Goal: Register for event/course

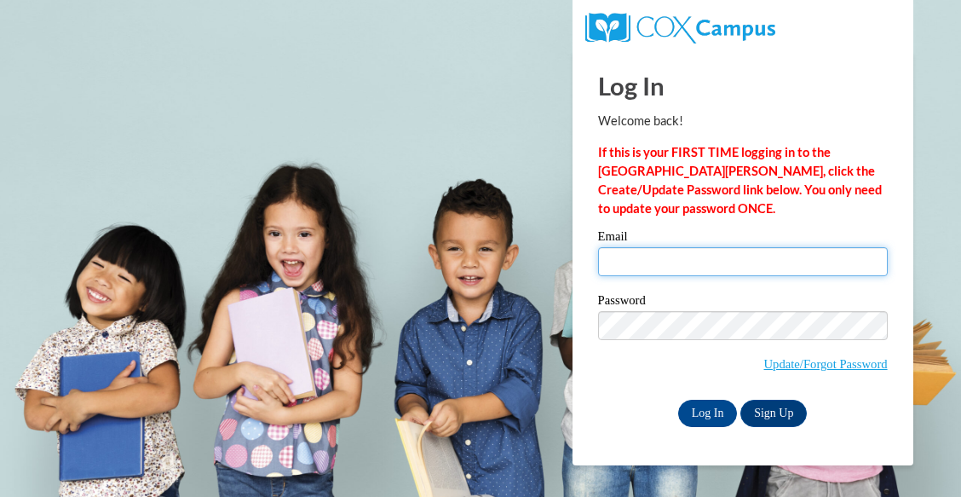
click at [713, 273] on input "Email" at bounding box center [743, 261] width 290 height 29
type input "kziarnik@cambridge.k12.wi.us"
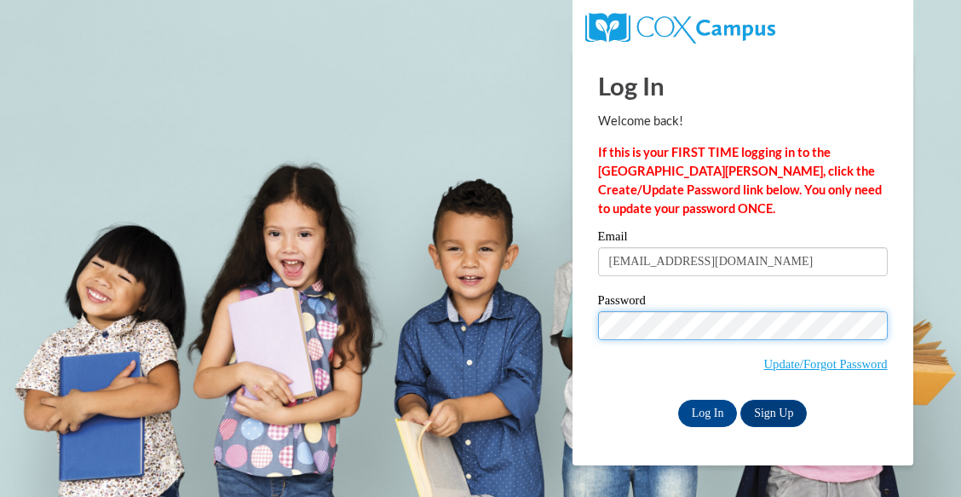
click at [678, 400] on input "Log In" at bounding box center [708, 413] width 60 height 27
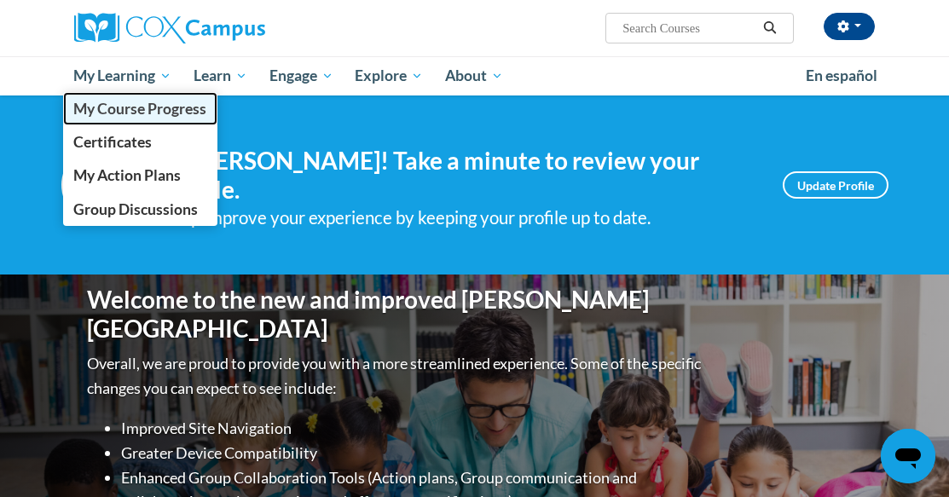
click at [155, 112] on span "My Course Progress" at bounding box center [139, 109] width 133 height 18
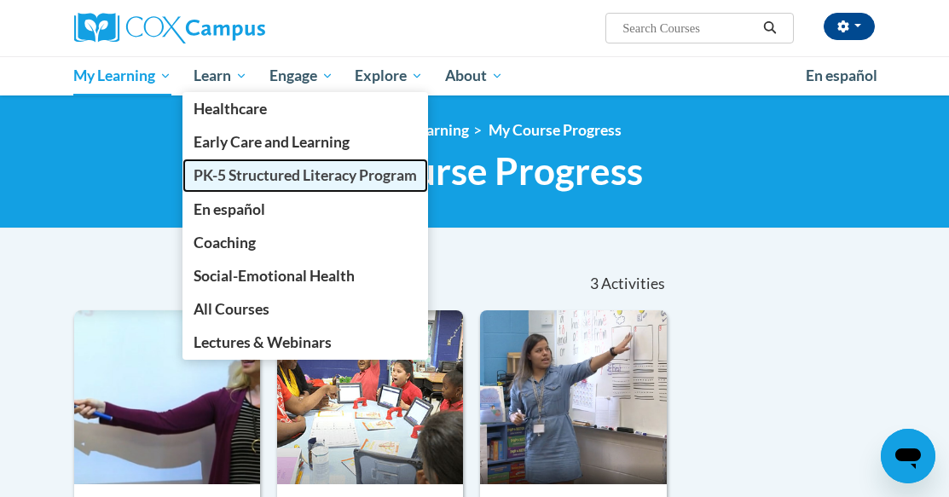
click at [235, 182] on span "PK-5 Structured Literacy Program" at bounding box center [304, 175] width 223 height 18
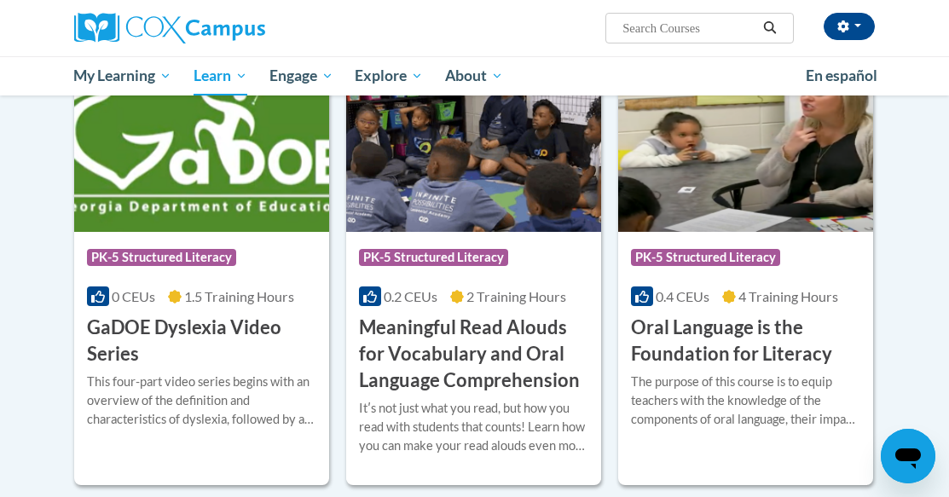
scroll to position [1020, 0]
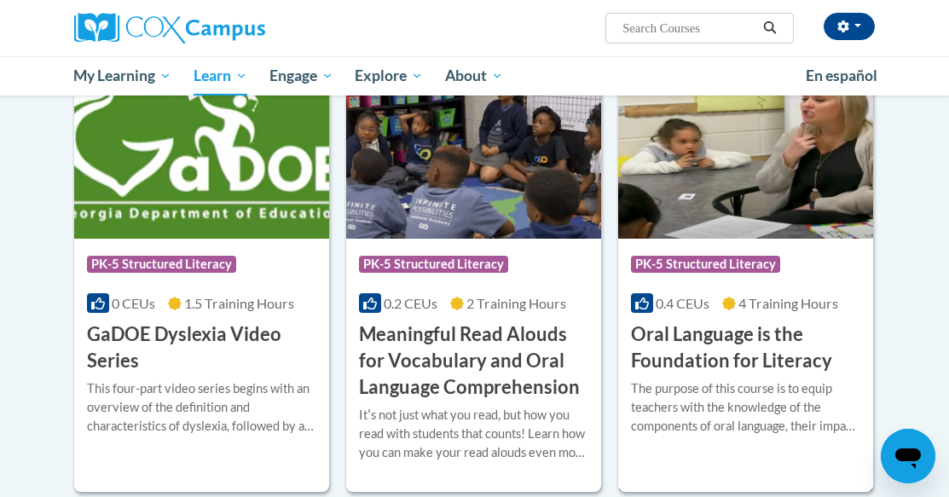
click at [691, 188] on img at bounding box center [745, 152] width 255 height 174
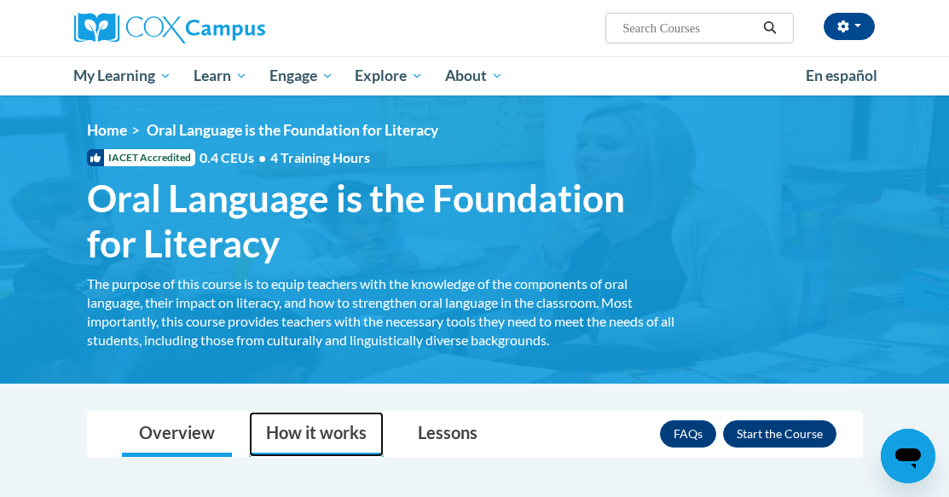
click at [363, 432] on link "How it works" at bounding box center [316, 434] width 135 height 45
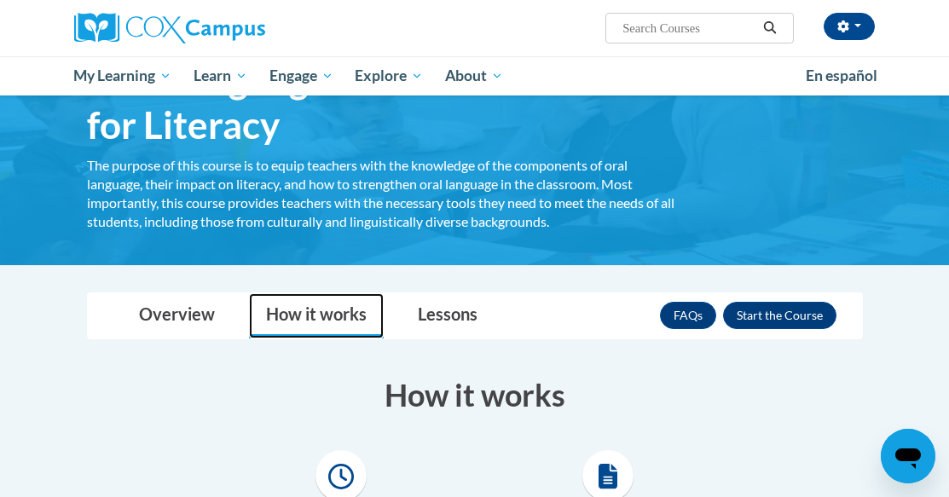
scroll to position [97, 0]
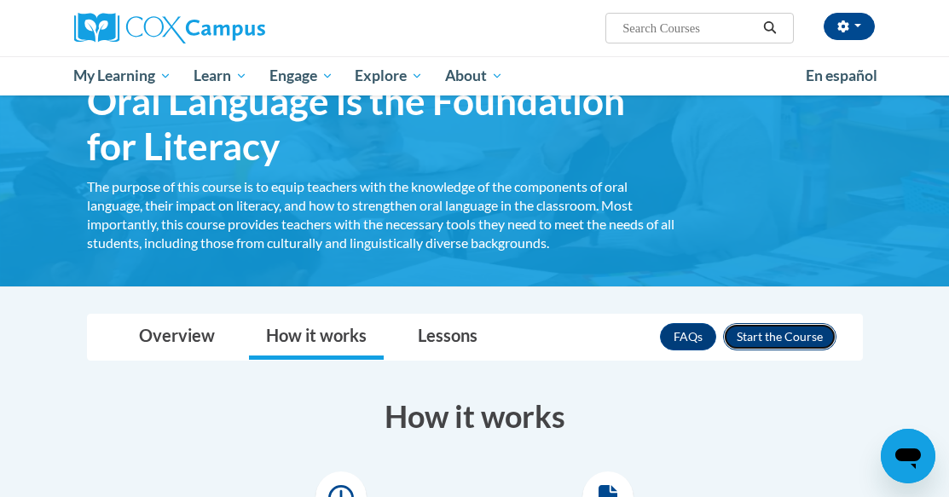
click at [762, 338] on button "Enroll" at bounding box center [779, 336] width 113 height 27
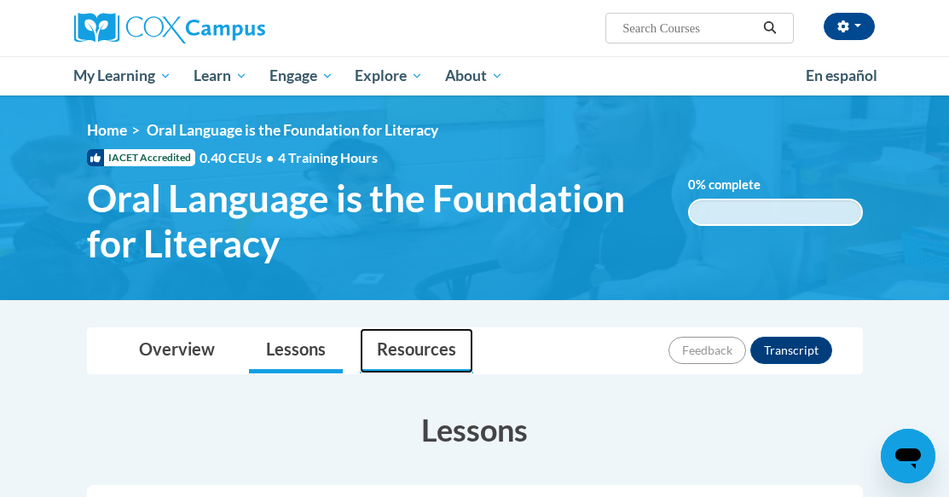
click at [428, 359] on link "Resources" at bounding box center [416, 350] width 113 height 45
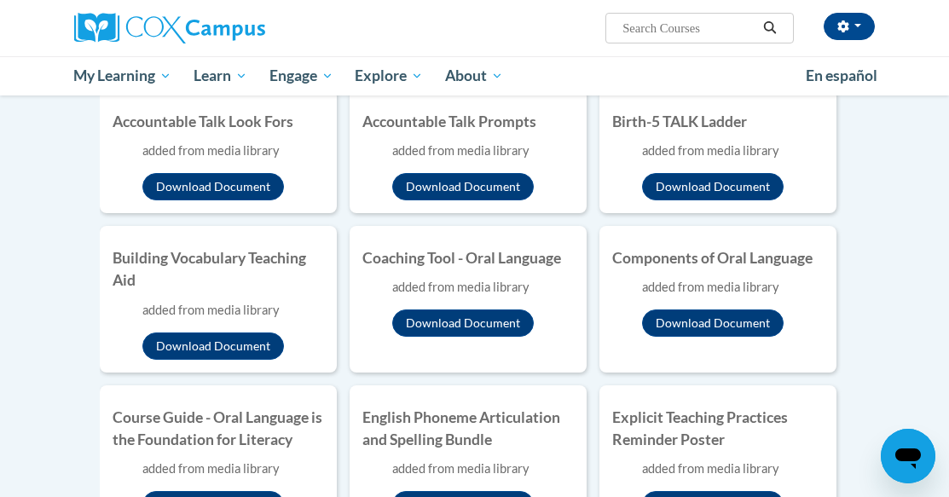
scroll to position [395, 0]
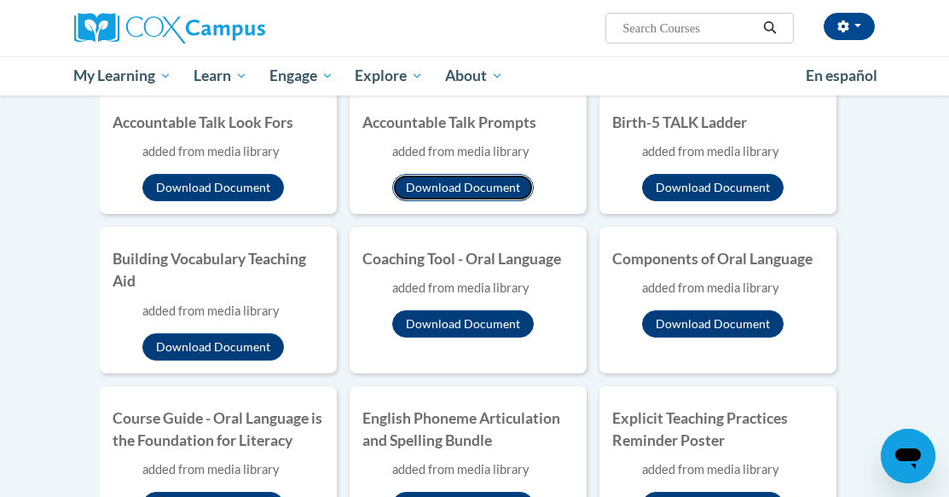
click at [421, 178] on button "Download Document" at bounding box center [462, 187] width 141 height 27
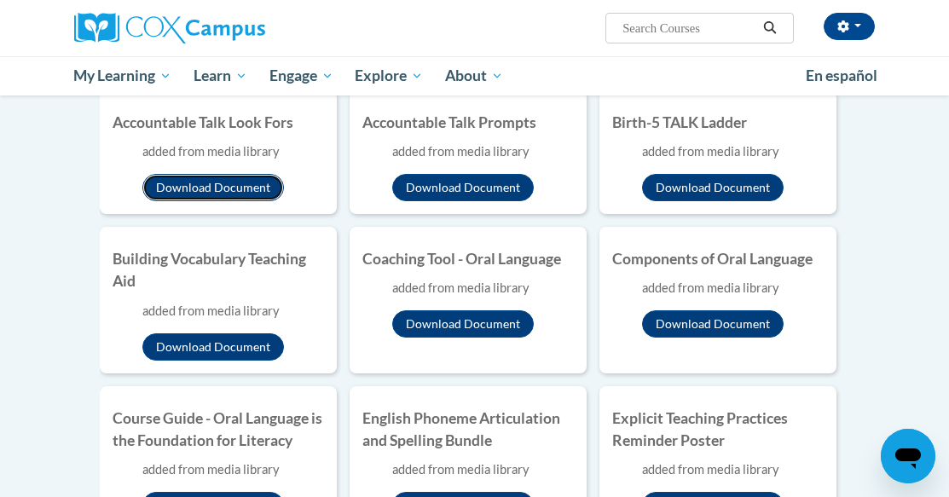
click at [244, 188] on button "Download Document" at bounding box center [212, 187] width 141 height 27
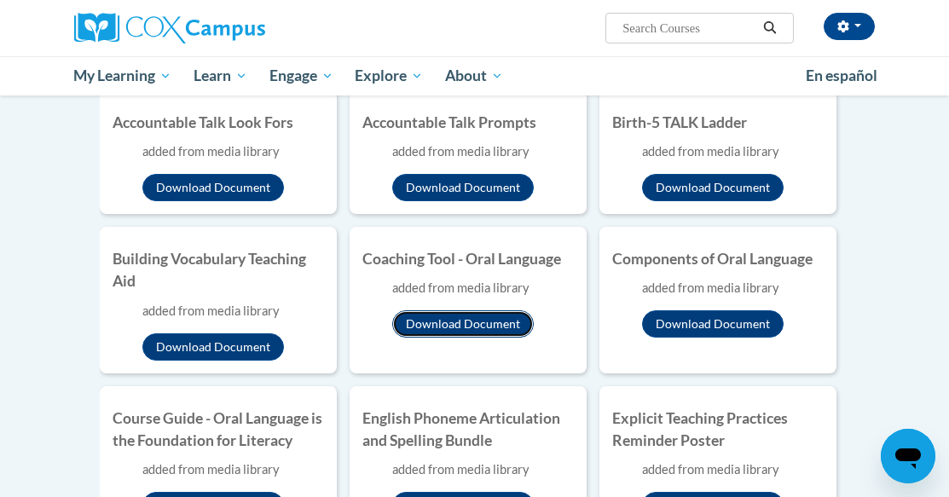
click at [451, 318] on button "Download Document" at bounding box center [462, 323] width 141 height 27
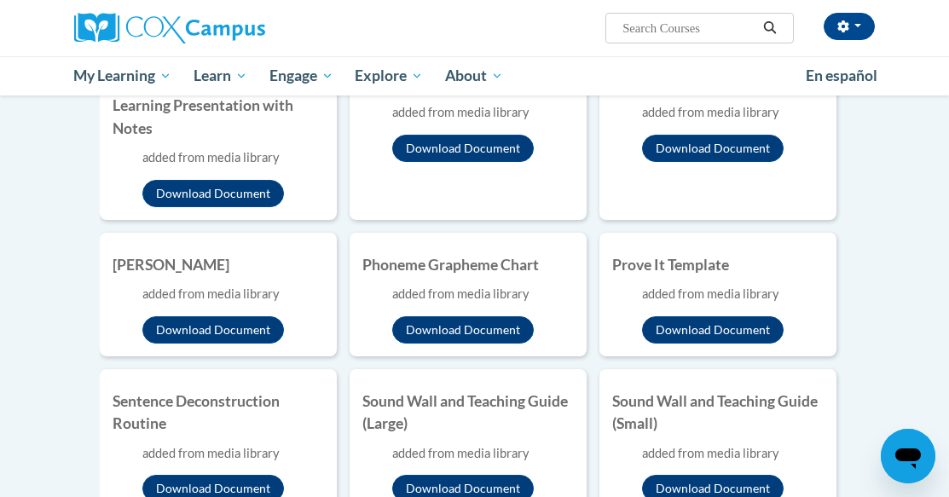
scroll to position [1333, 0]
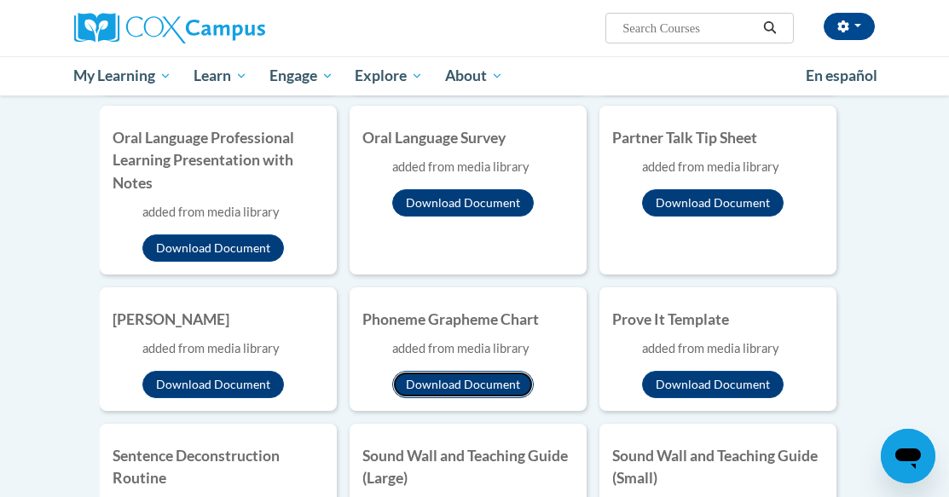
click at [437, 374] on button "Download Document" at bounding box center [462, 384] width 141 height 27
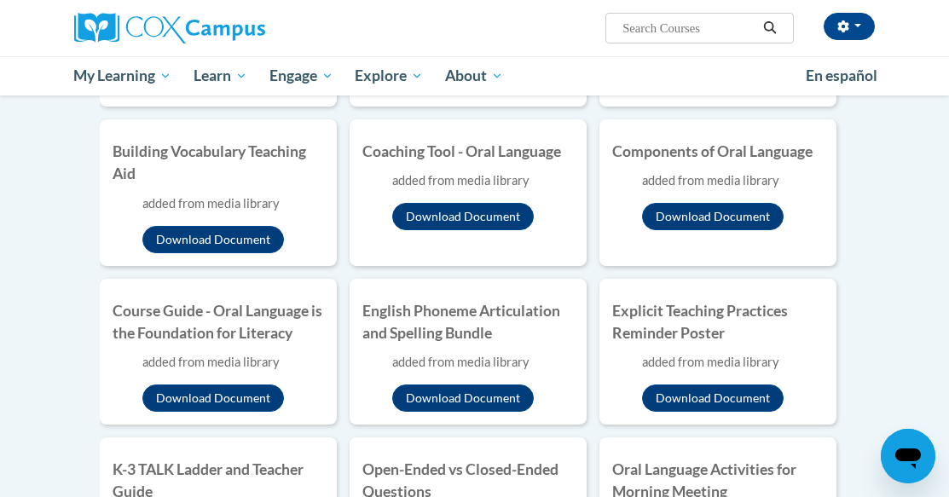
scroll to position [500, 0]
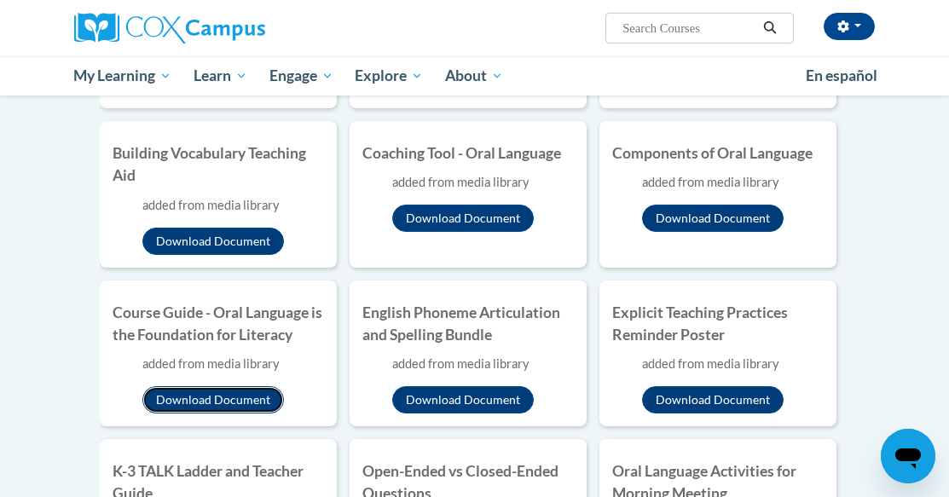
click at [234, 402] on button "Download Document" at bounding box center [212, 399] width 141 height 27
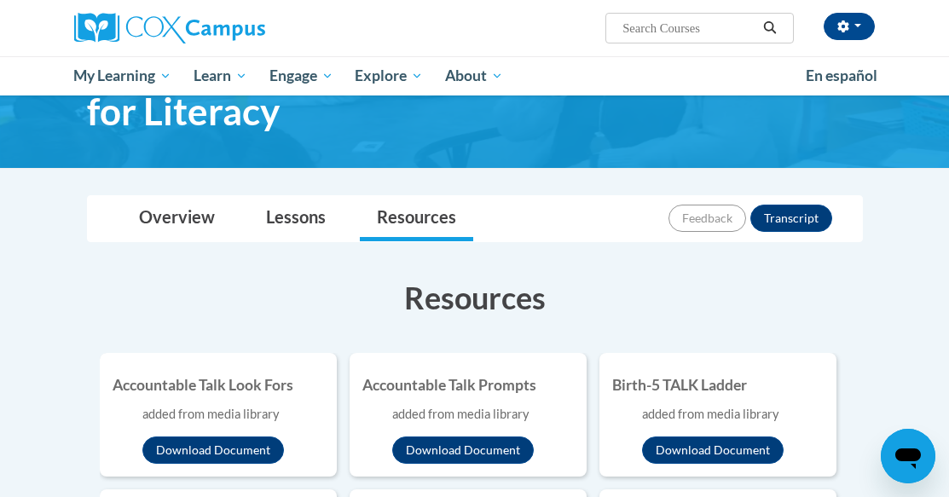
scroll to position [131, 0]
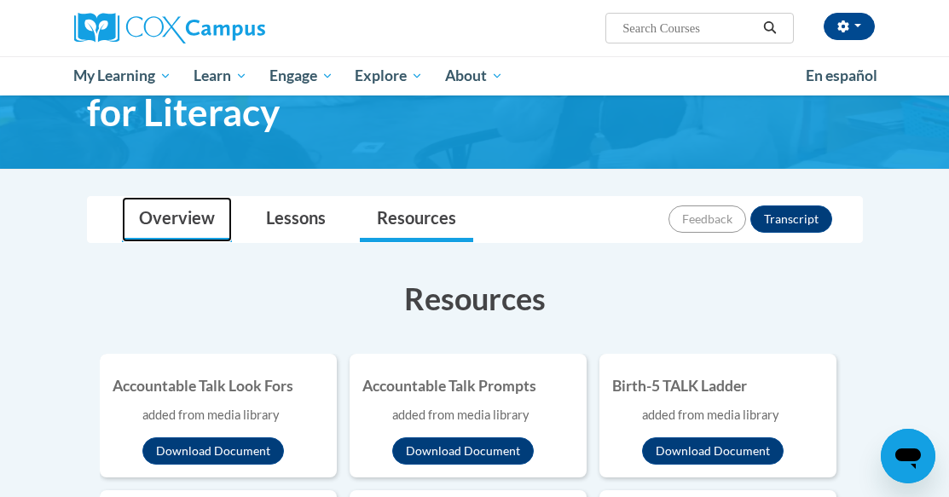
click at [185, 224] on link "Overview" at bounding box center [177, 219] width 110 height 45
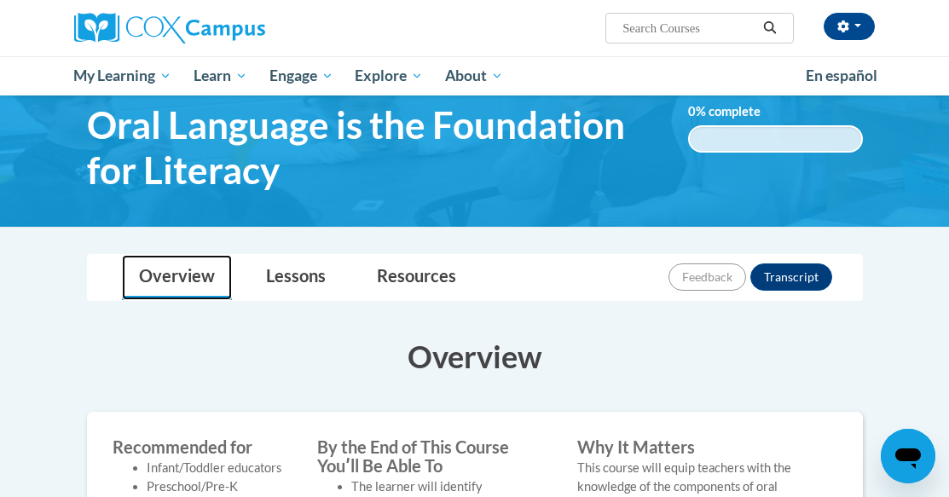
scroll to position [67, 0]
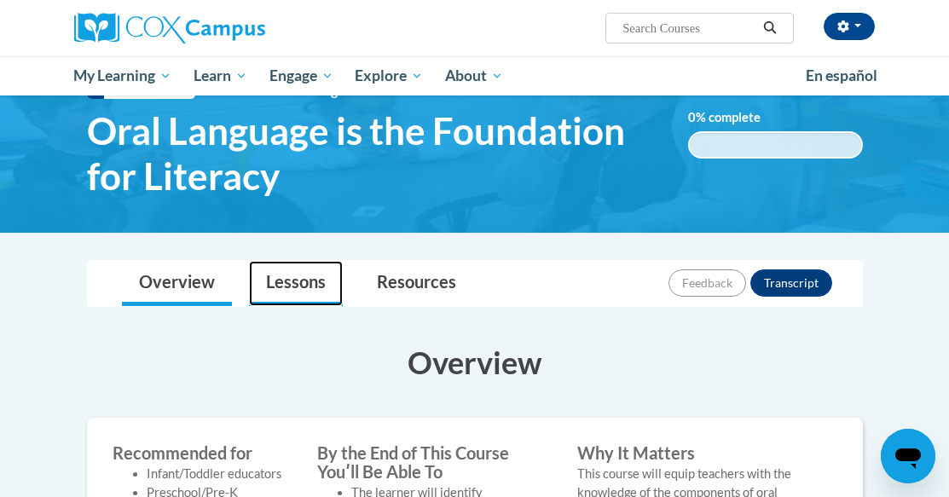
click at [303, 285] on link "Lessons" at bounding box center [296, 283] width 94 height 45
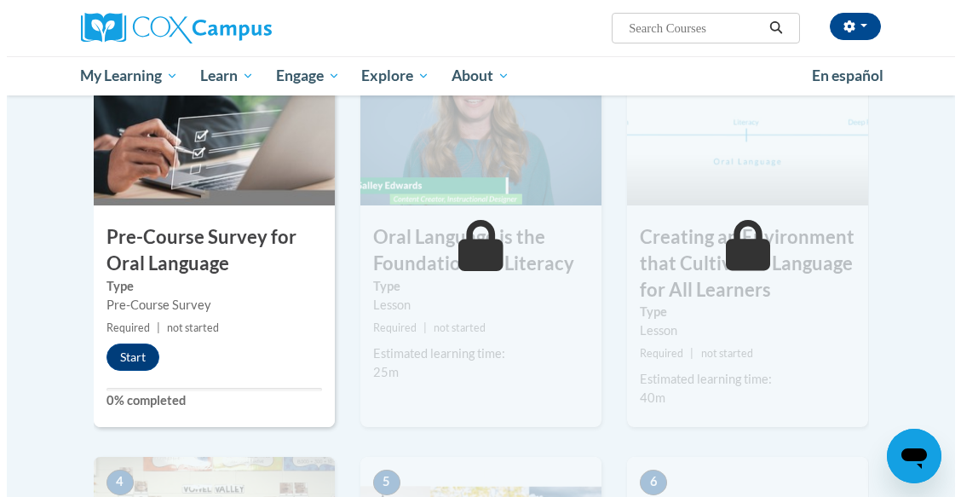
scroll to position [451, 0]
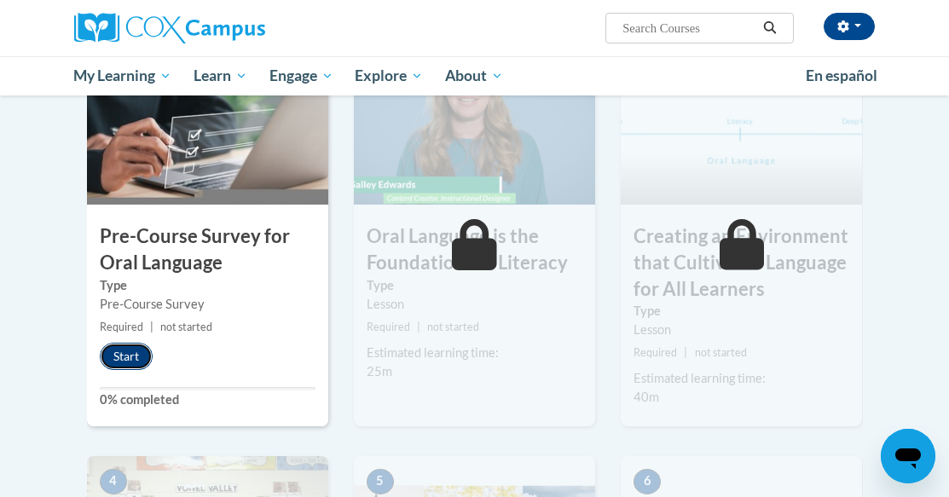
click at [134, 358] on button "Start" at bounding box center [126, 356] width 53 height 27
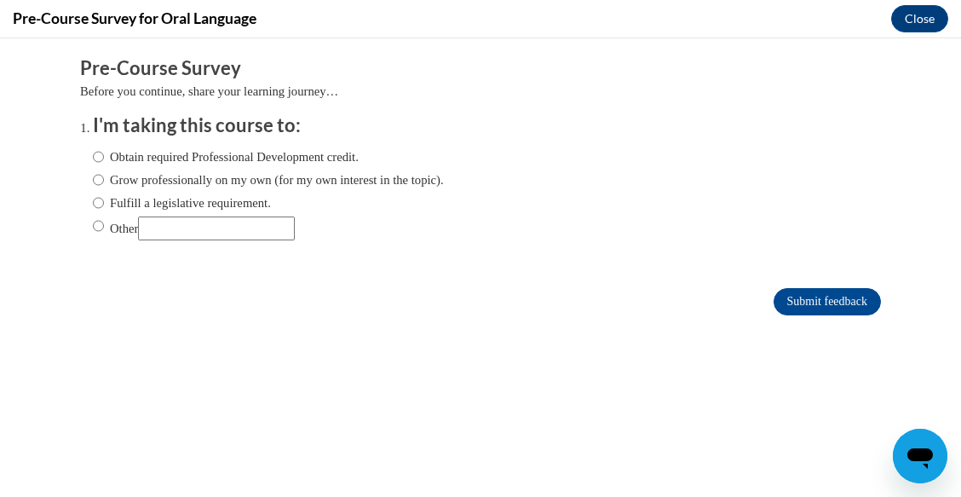
scroll to position [0, 0]
click at [93, 169] on div "Obtain required Professional Development credit. Grow professionally on my own …" at bounding box center [268, 194] width 351 height 110
click at [93, 163] on input "Obtain required Professional Development credit." at bounding box center [98, 156] width 11 height 19
radio input "true"
click at [845, 301] on input "Submit feedback" at bounding box center [827, 301] width 107 height 27
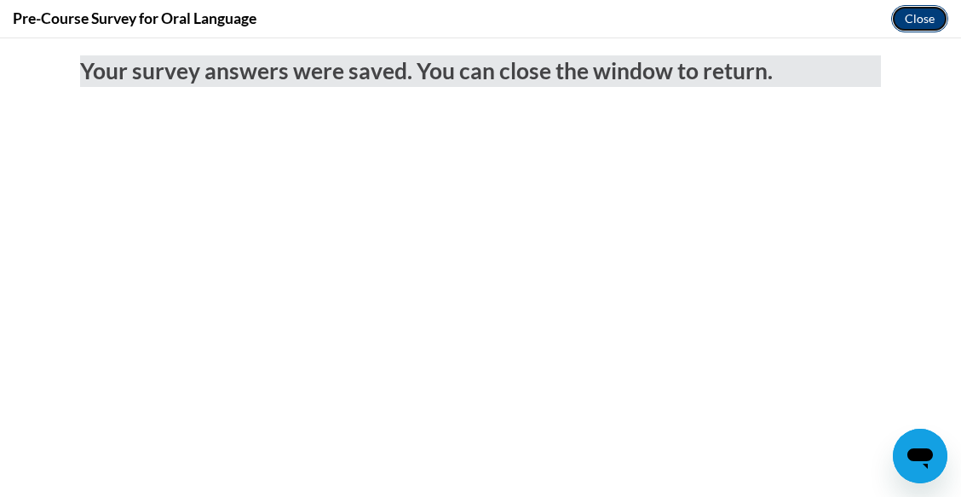
click at [920, 11] on button "Close" at bounding box center [919, 18] width 57 height 27
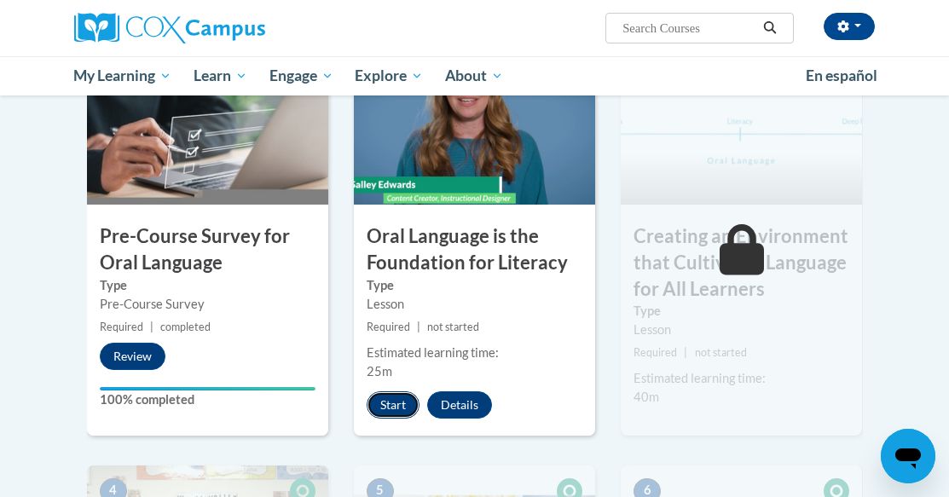
click at [394, 405] on button "Start" at bounding box center [392, 404] width 53 height 27
